Goal: Information Seeking & Learning: Check status

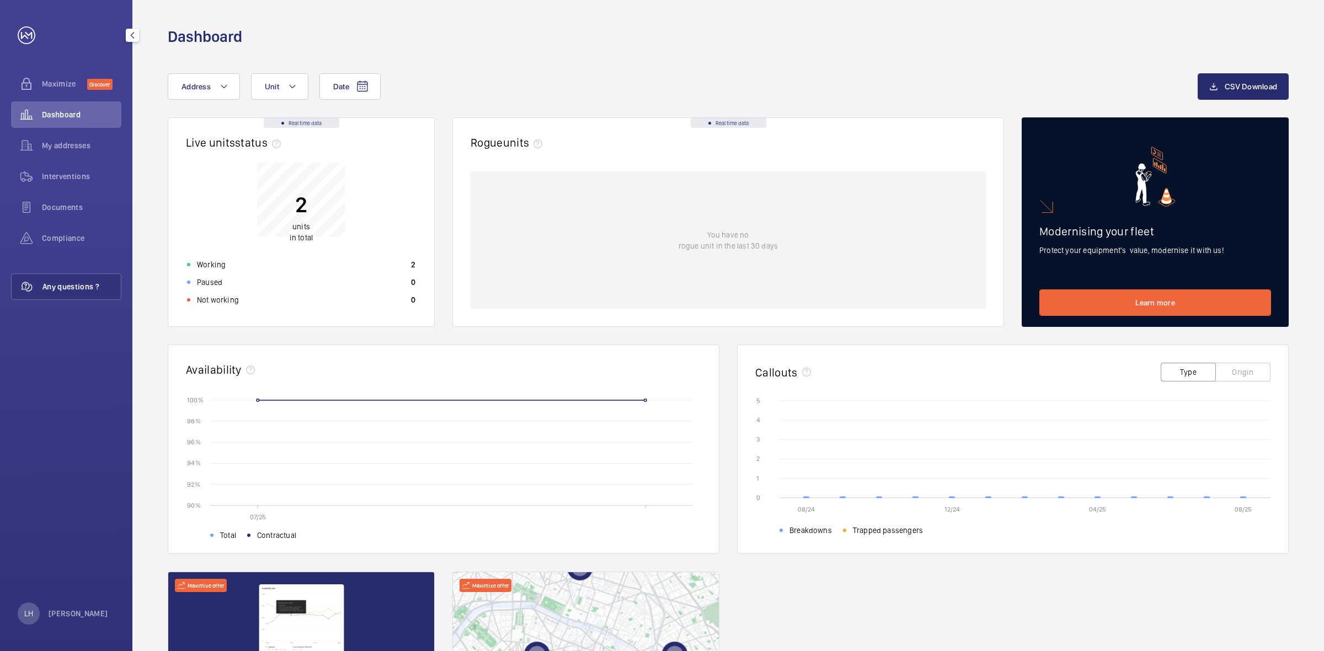
click at [73, 282] on span "Any questions ?" at bounding box center [81, 286] width 78 height 11
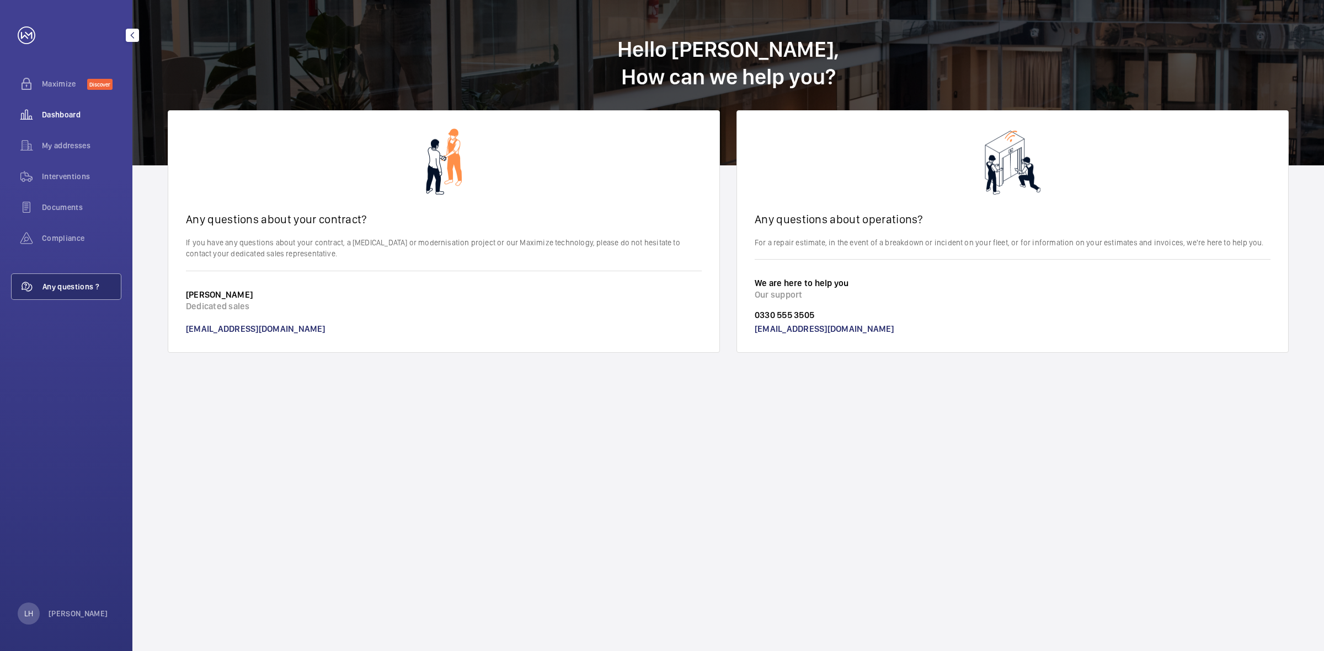
click at [77, 111] on span "Dashboard" at bounding box center [81, 114] width 79 height 11
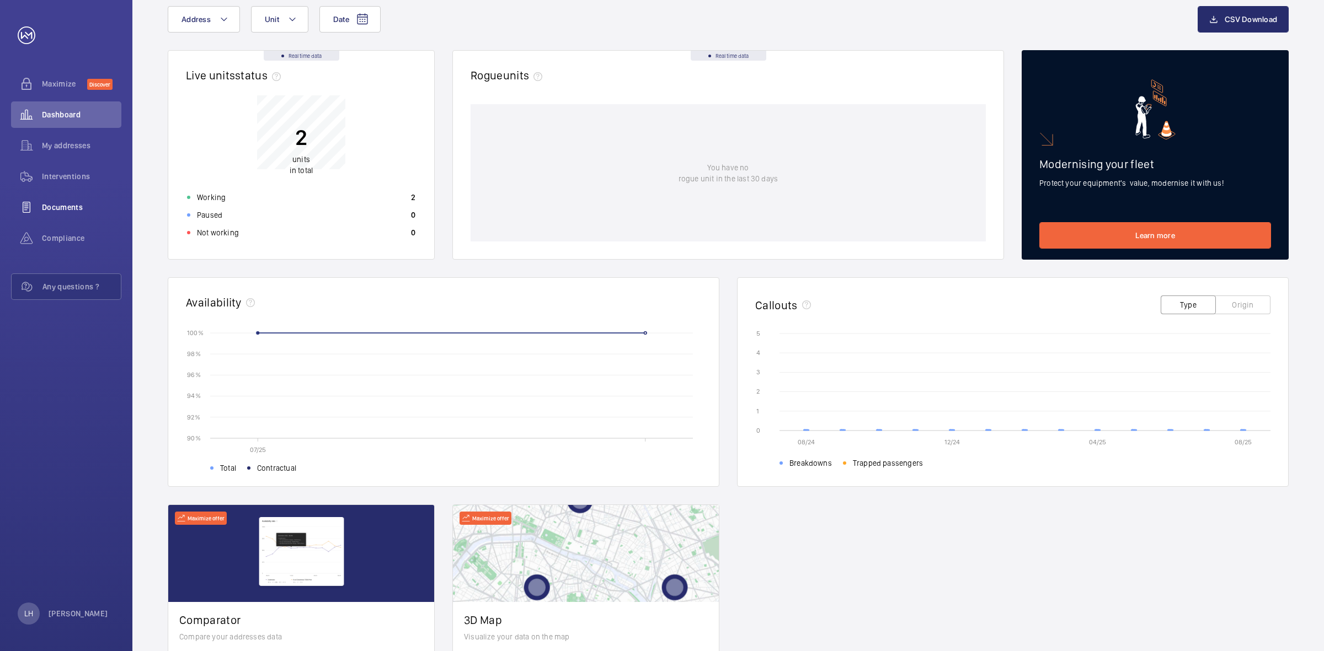
scroll to position [18, 0]
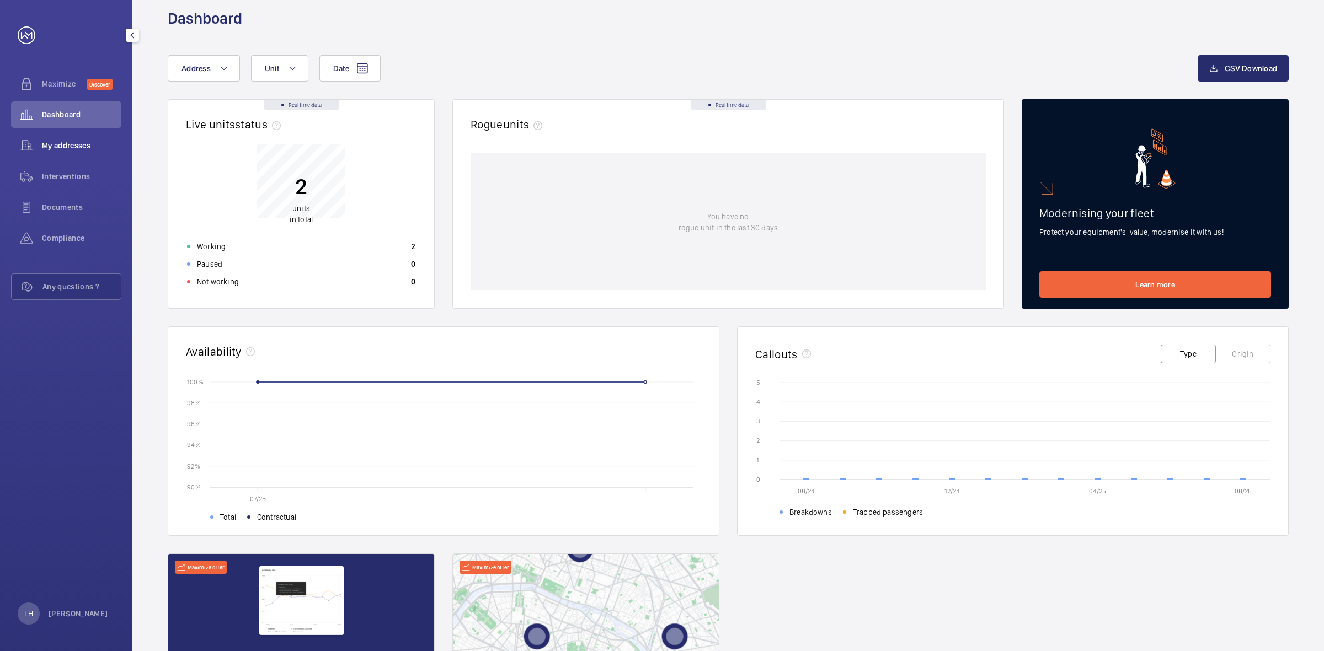
click at [82, 141] on span "My addresses" at bounding box center [81, 145] width 79 height 11
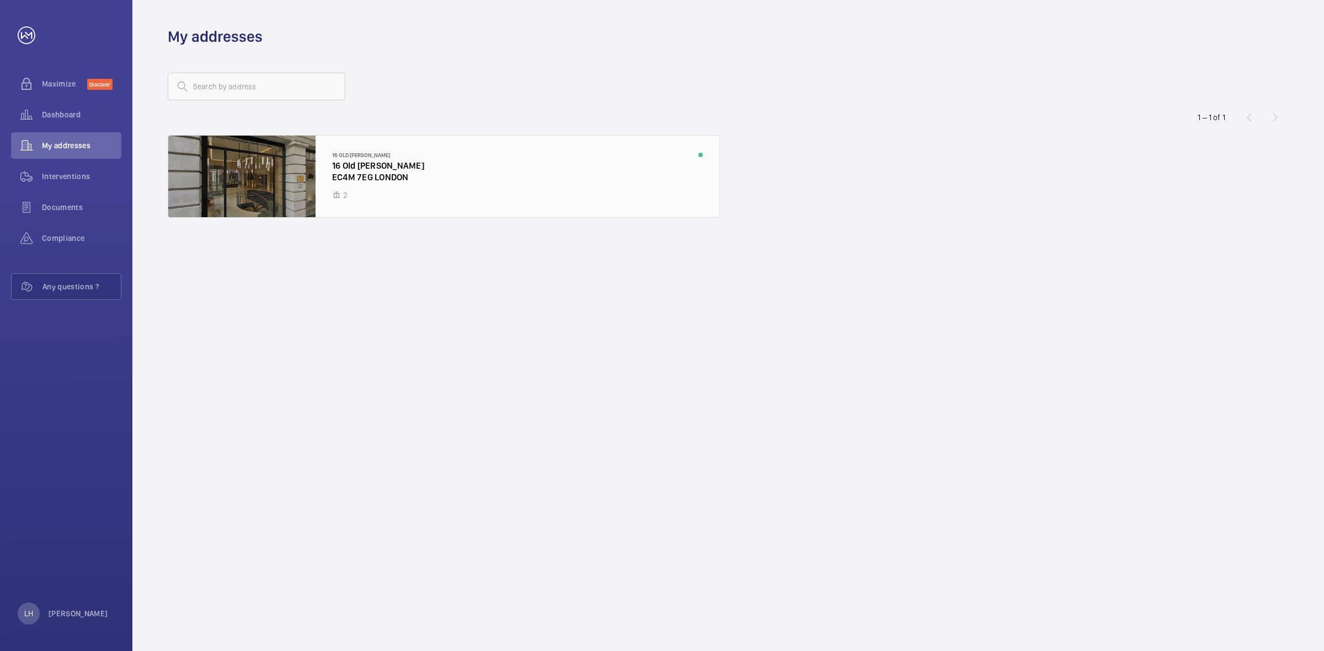
click at [480, 183] on div at bounding box center [443, 177] width 551 height 82
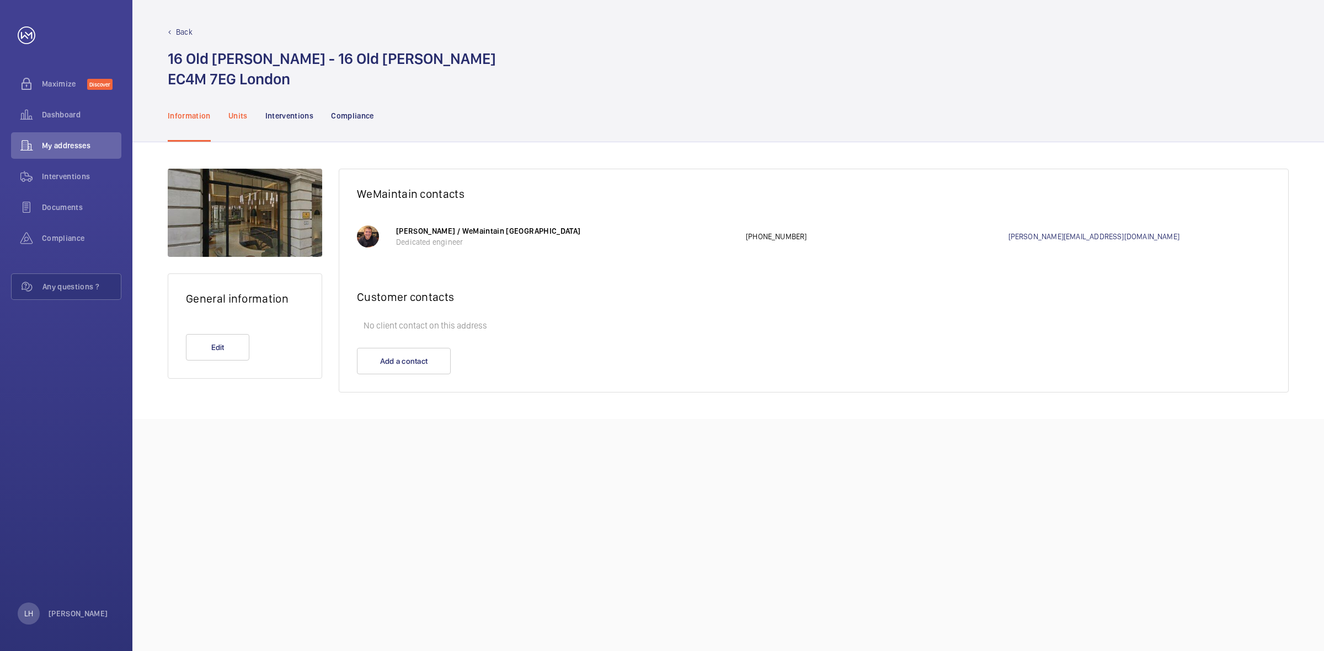
click at [239, 114] on p "Units" at bounding box center [237, 115] width 19 height 11
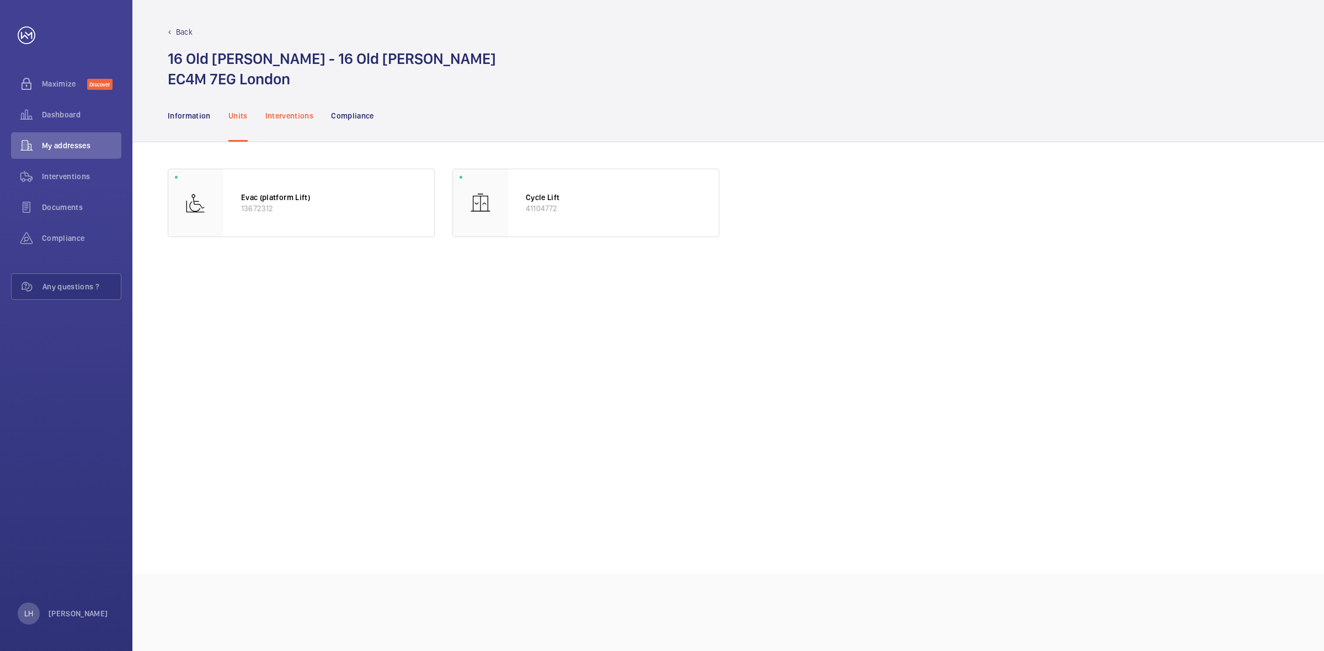
click at [283, 114] on p "Interventions" at bounding box center [289, 115] width 49 height 11
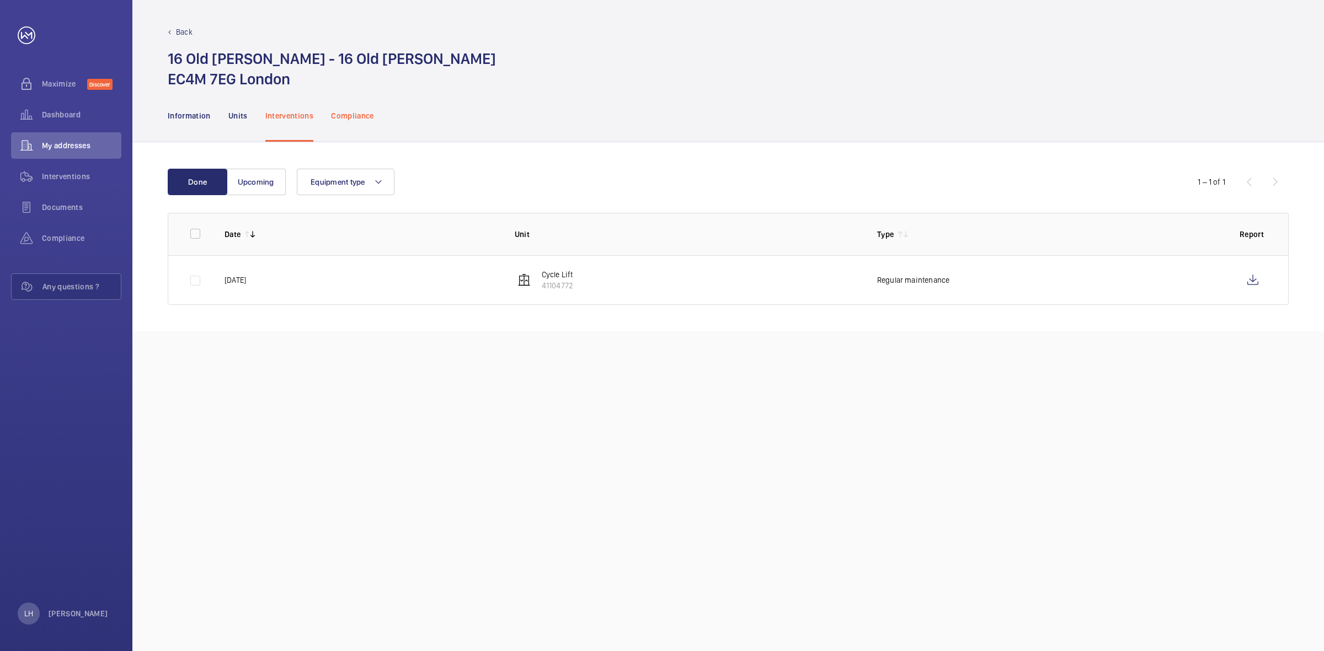
click at [357, 117] on p "Compliance" at bounding box center [352, 115] width 43 height 11
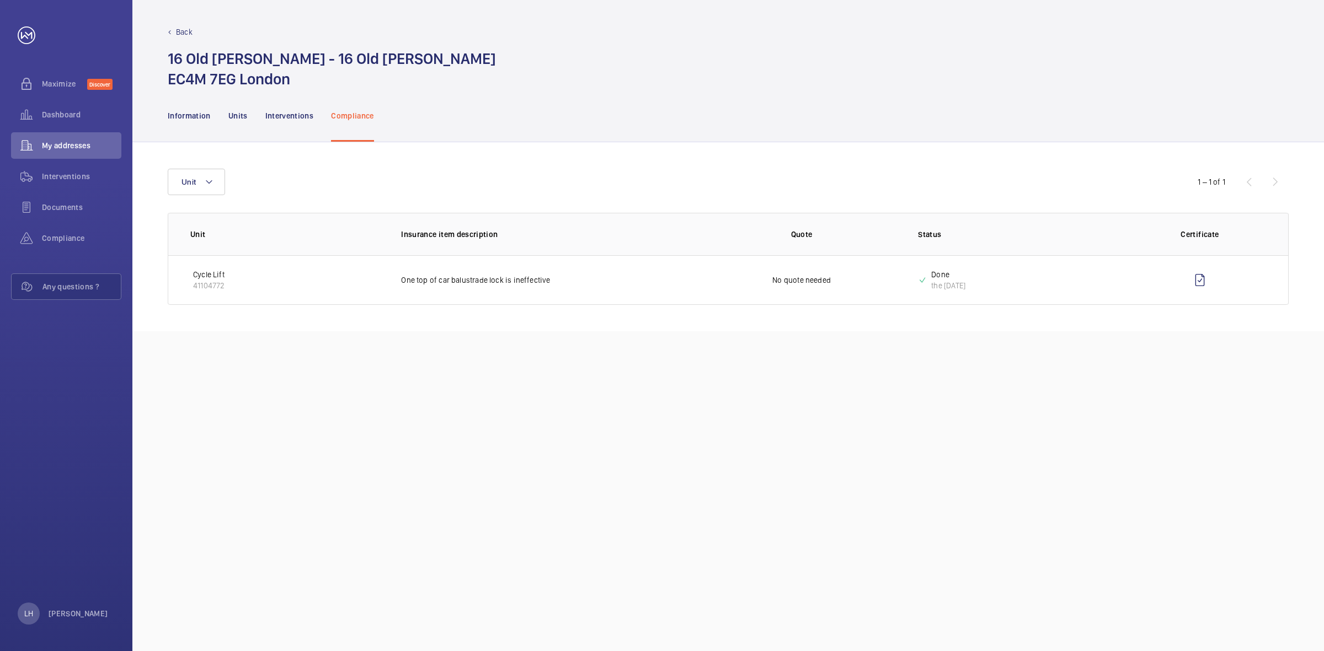
click at [442, 291] on td "One top of car balustrade lock is ineffective" at bounding box center [534, 280] width 302 height 50
click at [73, 113] on span "Dashboard" at bounding box center [81, 114] width 79 height 11
